Goal: Communication & Community: Participate in discussion

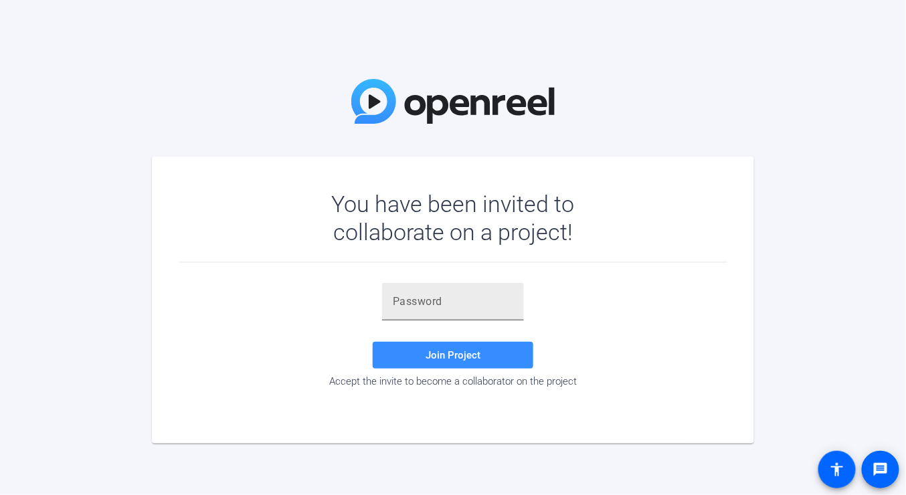
click at [428, 296] on input "text" at bounding box center [453, 302] width 120 height 16
paste input "Vx[~LN"
type input "Vx[~LN"
click at [430, 353] on span "Join Project" at bounding box center [453, 355] width 55 height 12
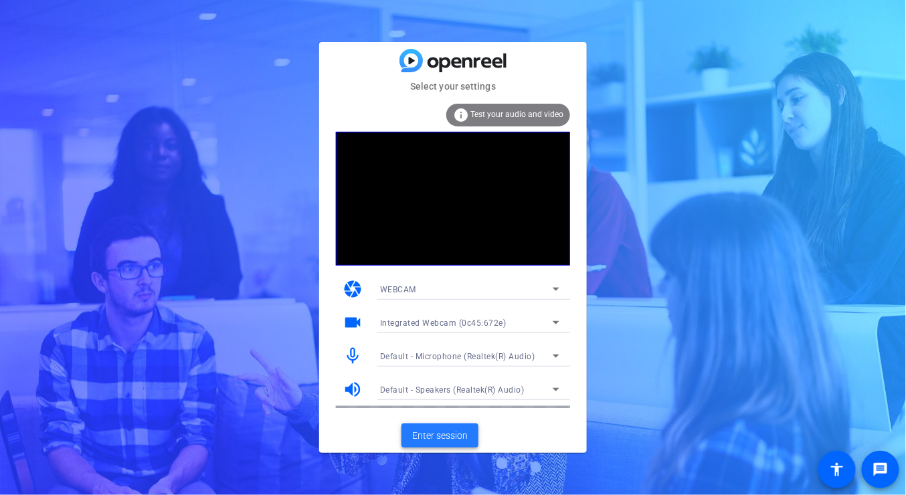
click at [452, 438] on span "Enter session" at bounding box center [440, 436] width 56 height 14
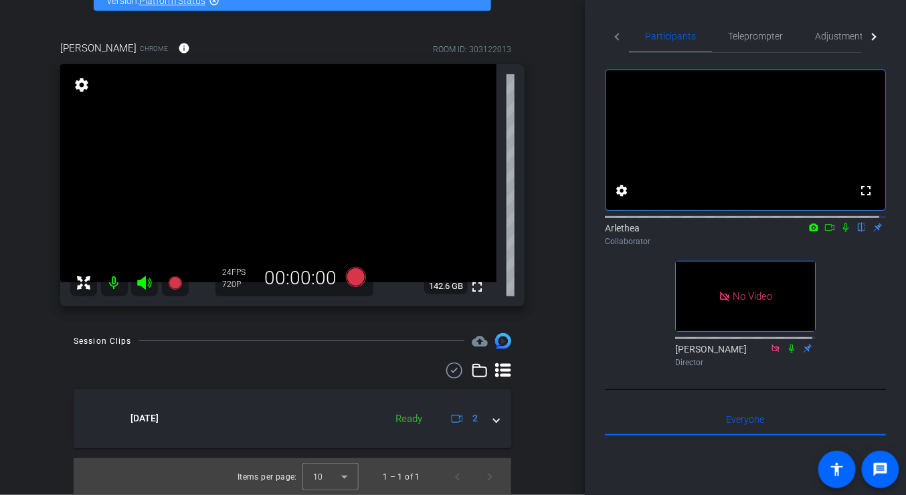
scroll to position [19, 0]
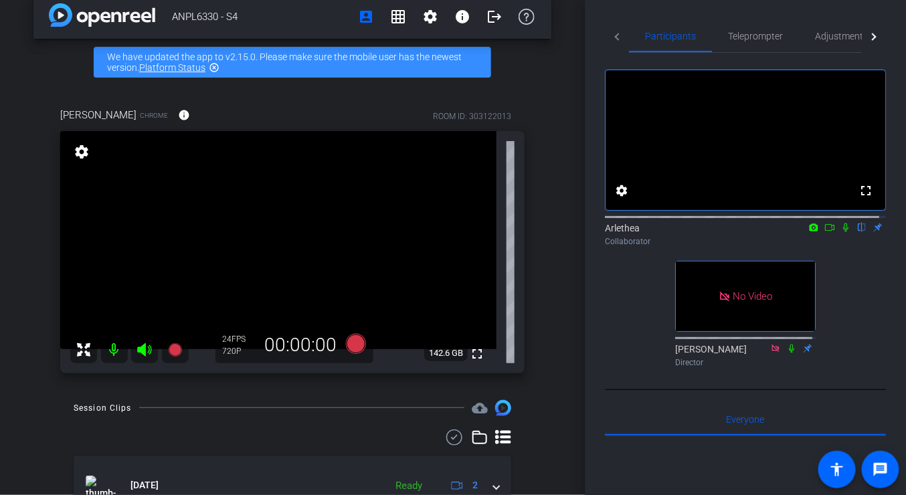
click at [824, 232] on icon at bounding box center [829, 227] width 11 height 9
click at [842, 231] on icon at bounding box center [845, 226] width 7 height 7
click at [824, 232] on icon at bounding box center [829, 227] width 11 height 9
click at [859, 232] on icon at bounding box center [861, 227] width 5 height 9
click at [859, 232] on icon at bounding box center [862, 227] width 7 height 9
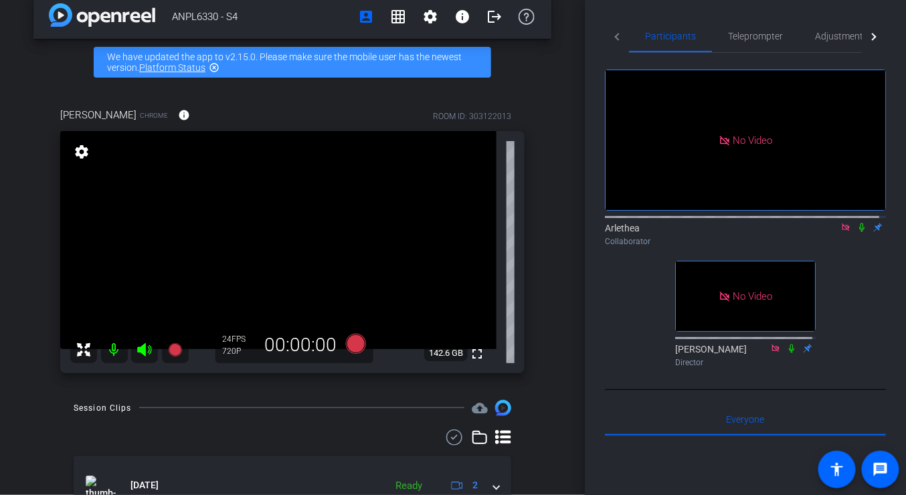
click at [857, 232] on icon at bounding box center [862, 227] width 11 height 9
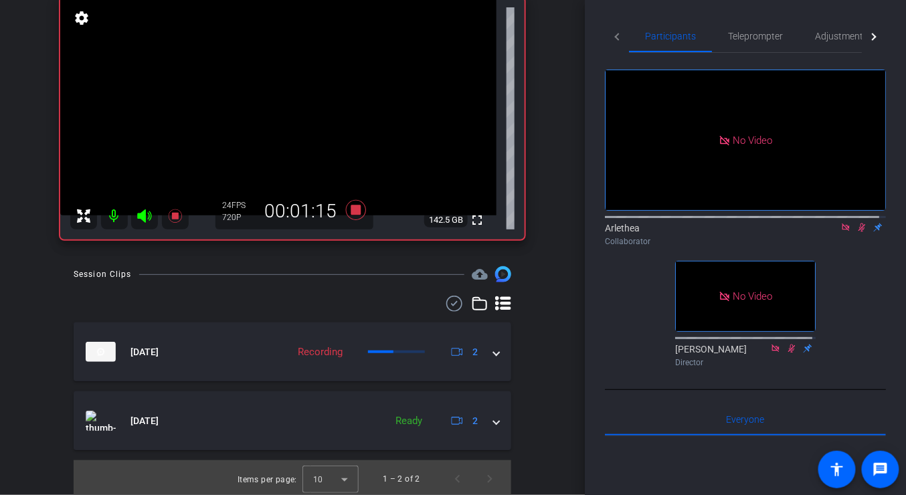
scroll to position [86, 0]
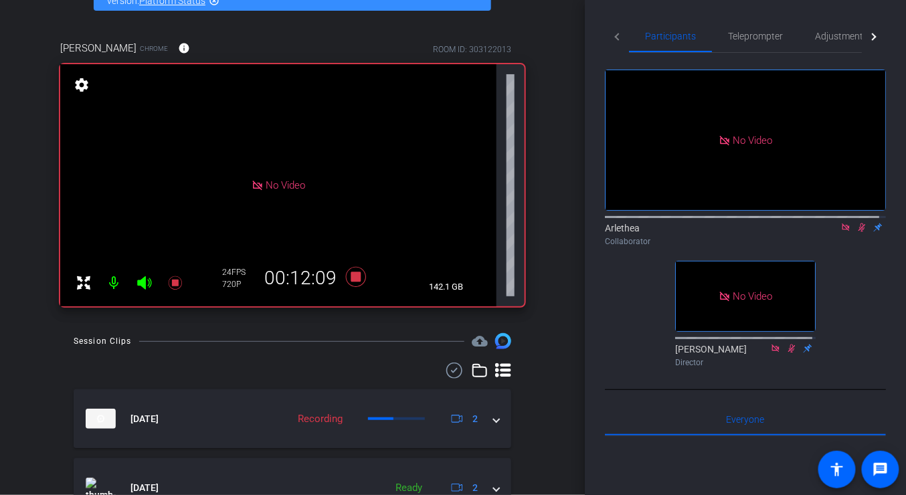
click at [859, 232] on icon at bounding box center [862, 227] width 7 height 9
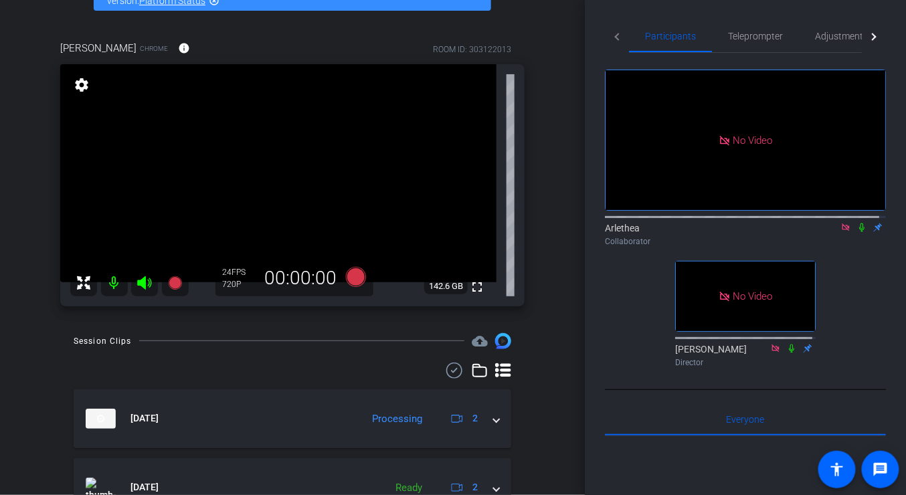
click at [857, 232] on icon at bounding box center [862, 227] width 11 height 9
click at [843, 232] on icon at bounding box center [845, 227] width 11 height 9
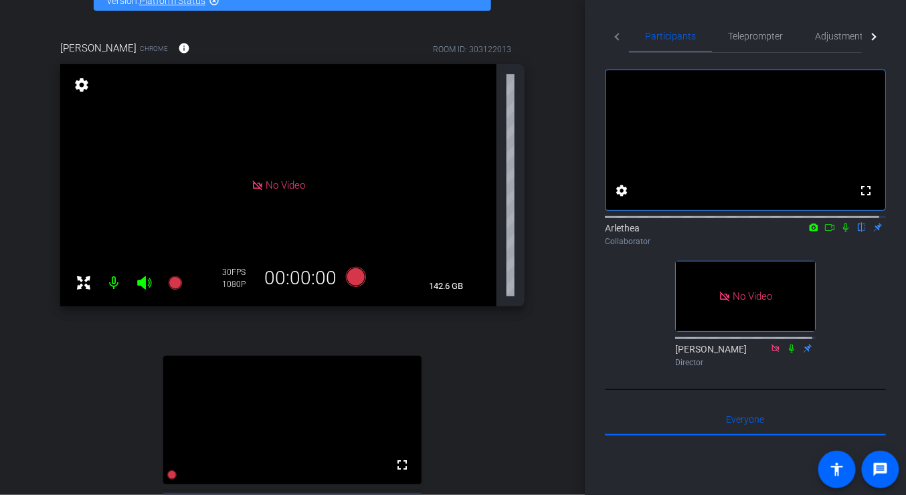
click at [825, 232] on icon at bounding box center [829, 227] width 11 height 9
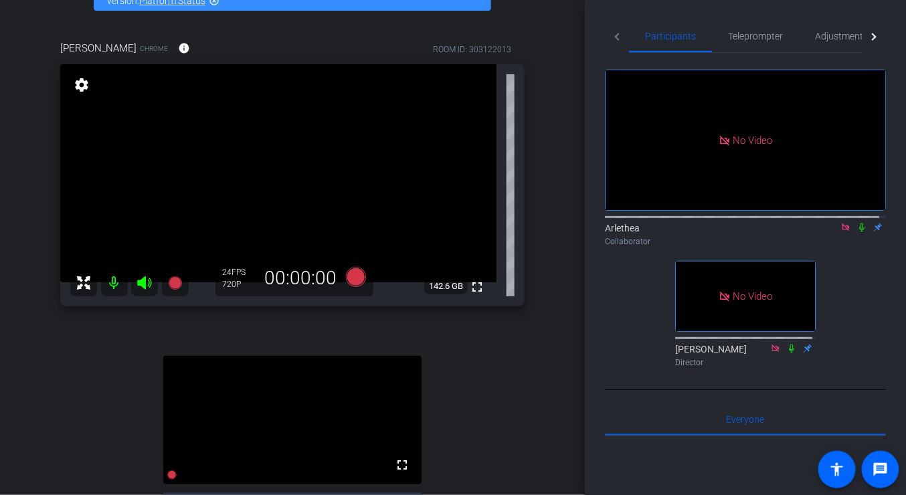
click at [857, 232] on icon at bounding box center [862, 227] width 11 height 9
click at [859, 232] on icon at bounding box center [862, 227] width 11 height 9
click at [857, 232] on icon at bounding box center [862, 227] width 11 height 9
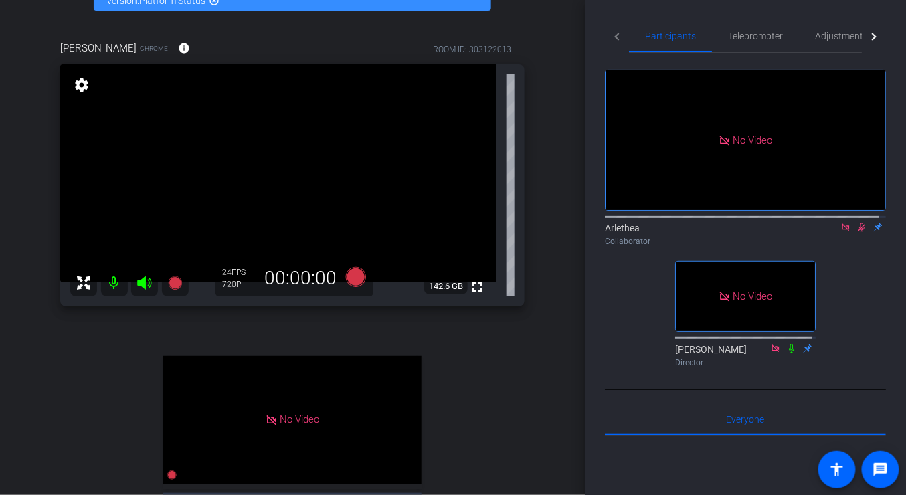
scroll to position [286, 0]
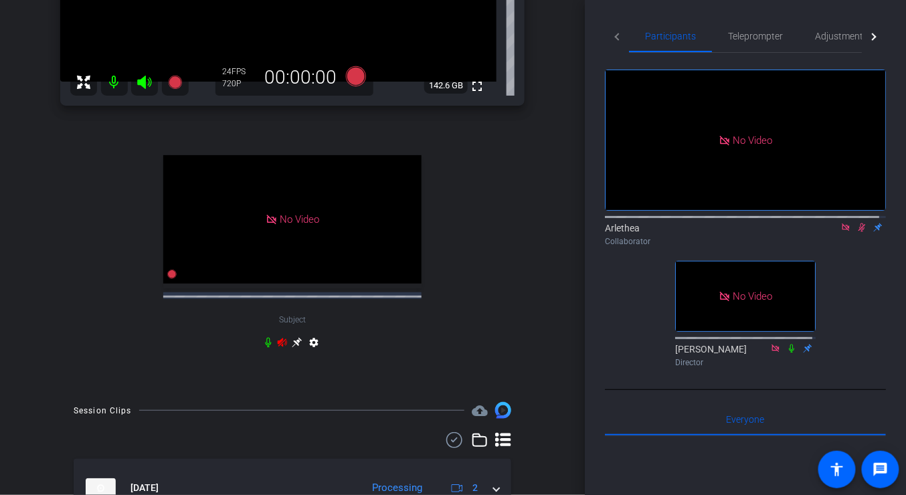
click at [857, 232] on icon at bounding box center [862, 227] width 11 height 9
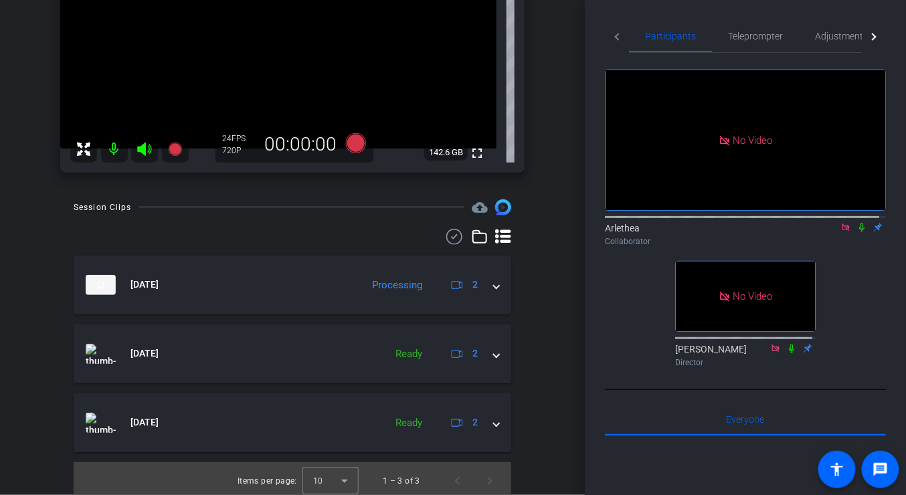
click at [857, 232] on icon at bounding box center [862, 227] width 11 height 9
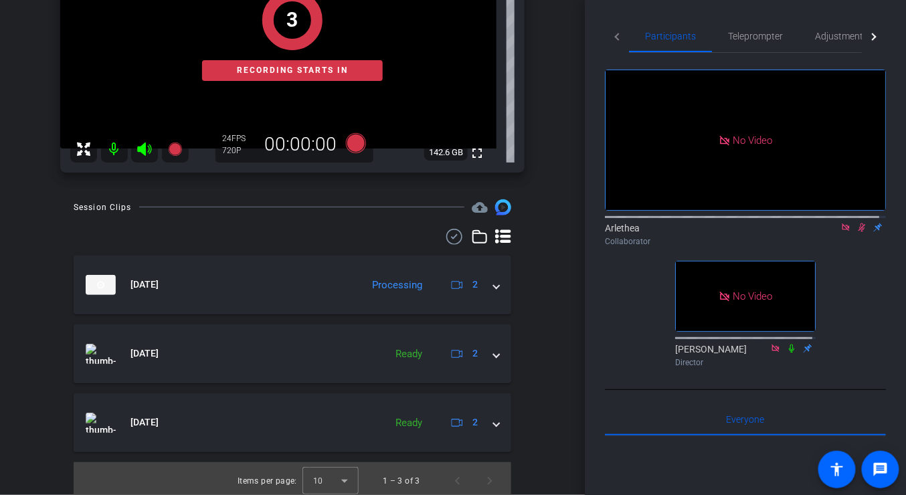
scroll to position [86, 0]
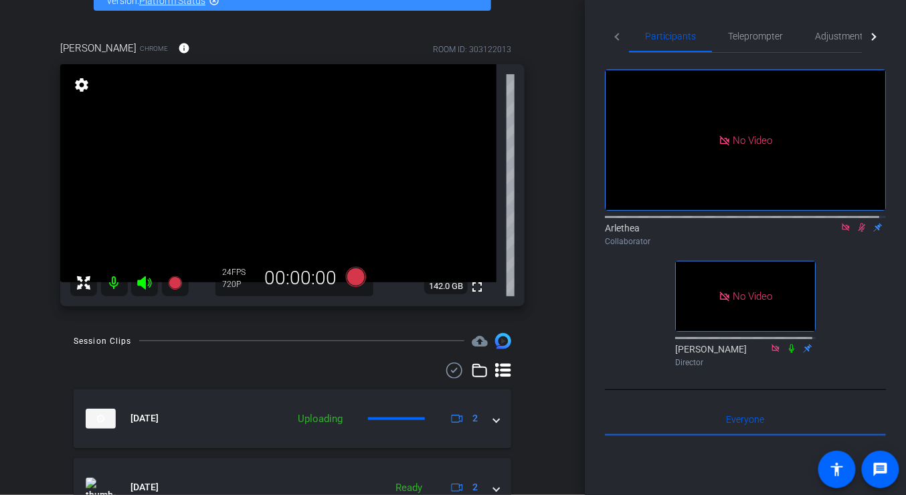
click at [857, 232] on icon at bounding box center [862, 227] width 11 height 9
click at [859, 232] on icon at bounding box center [862, 227] width 7 height 9
click at [841, 232] on icon at bounding box center [845, 227] width 11 height 9
click at [825, 231] on icon at bounding box center [829, 227] width 9 height 7
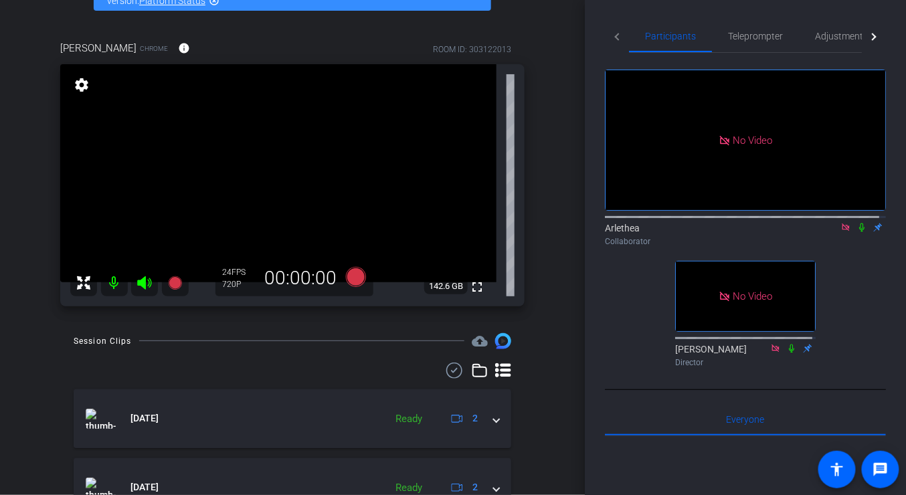
click at [857, 232] on icon at bounding box center [862, 227] width 11 height 9
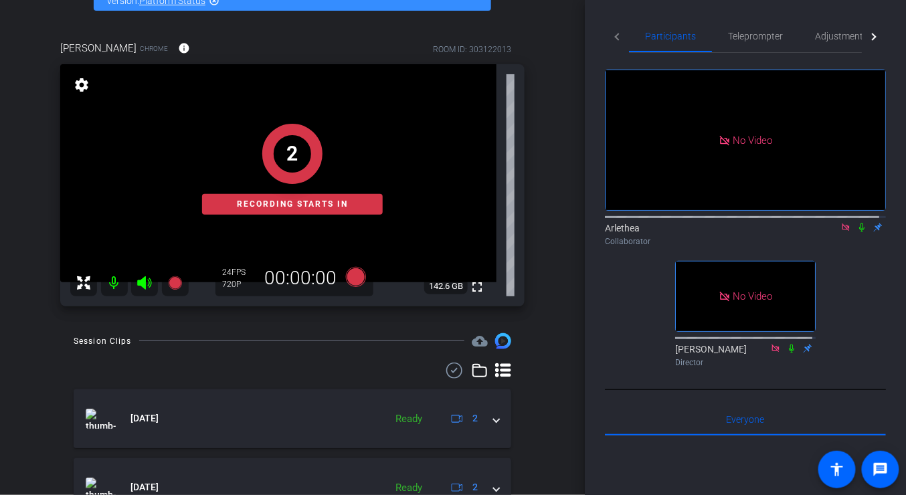
click at [859, 232] on icon at bounding box center [861, 227] width 5 height 9
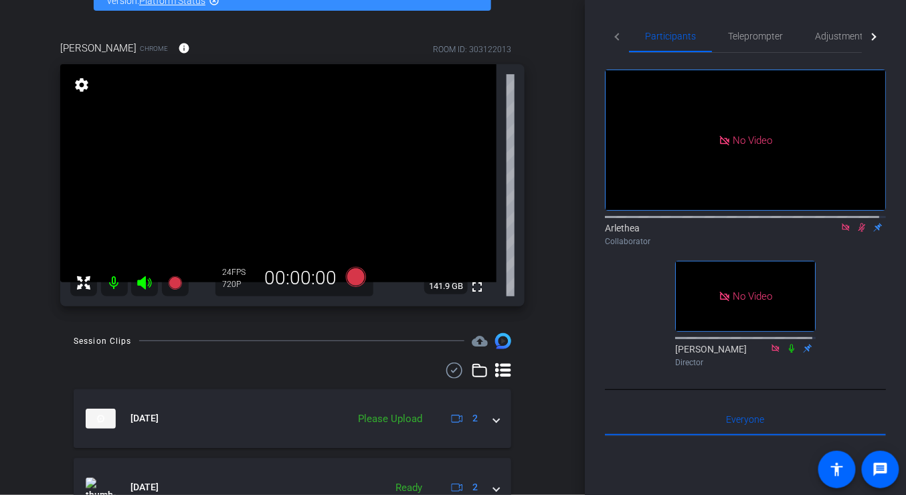
click at [857, 232] on icon at bounding box center [862, 227] width 11 height 9
click at [840, 232] on icon at bounding box center [845, 227] width 11 height 9
